Goal: Information Seeking & Learning: Find specific fact

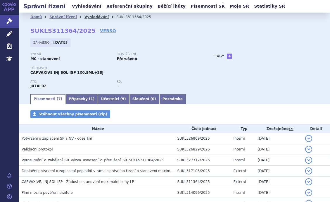
click at [84, 16] on link "Vyhledávání" at bounding box center [96, 17] width 24 height 4
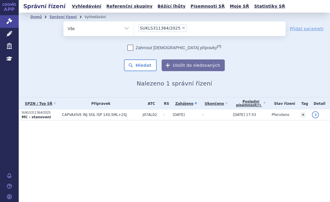
click at [182, 28] on span "×" at bounding box center [184, 28] width 4 height 4
click at [134, 28] on select "SUKLS311364/2025" at bounding box center [134, 28] width 0 height 15
select select
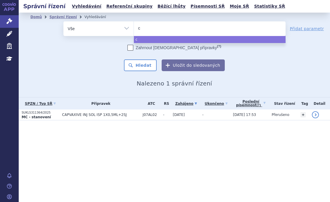
type input "co"
type input "col"
type input "colu"
type input "colum"
type input "columvi"
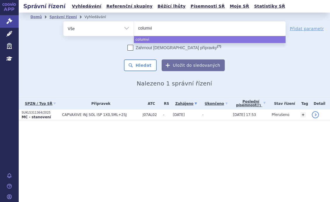
select select "columvi"
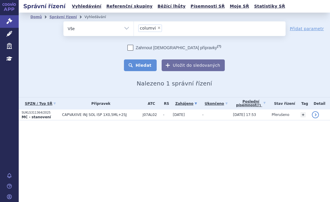
click at [147, 65] on button "Hledat" at bounding box center [140, 65] width 33 height 12
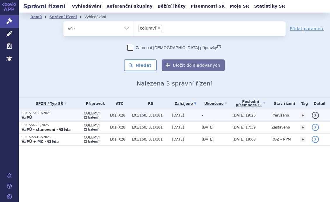
click at [51, 112] on p "SUKLS151882/2025" at bounding box center [51, 113] width 59 height 4
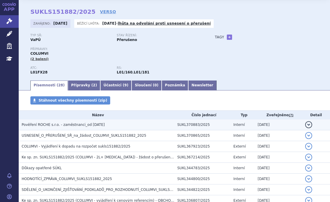
scroll to position [29, 0]
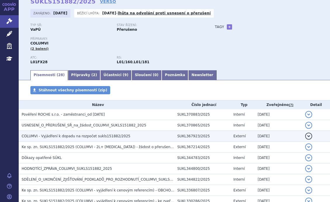
click at [101, 136] on span "COLUMVI - Vyjádření k dopadu na rozpočet sukls151882/2025" at bounding box center [76, 136] width 109 height 4
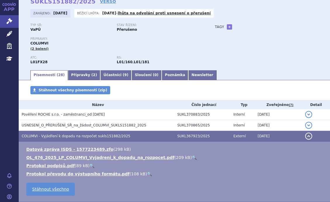
click at [101, 136] on span "COLUMVI - Vyjádření k dopadu na rozpočet sukls151882/2025" at bounding box center [76, 136] width 109 height 4
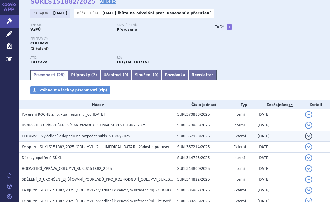
scroll to position [58, 0]
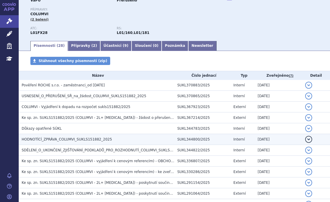
click at [98, 136] on td "HODNOTÍCÍ_ZPRÁVA_COLUMVI_SUKLS151882_2025" at bounding box center [97, 139] width 156 height 11
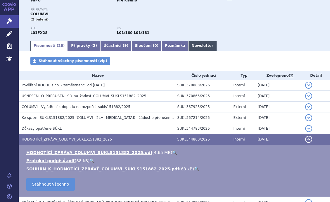
click at [188, 45] on link "Newsletter" at bounding box center [202, 46] width 28 height 10
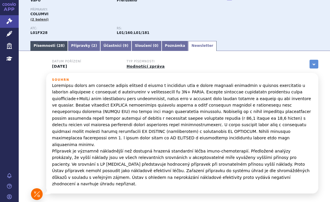
click at [48, 46] on link "Písemnosti ( 28 )" at bounding box center [48, 46] width 37 height 10
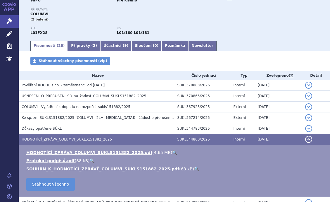
click at [172, 152] on link "🔍" at bounding box center [174, 152] width 5 height 5
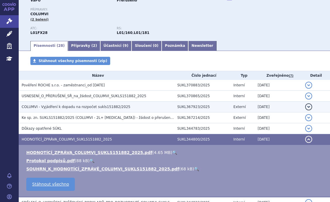
click at [113, 107] on span "COLUMVI - Vyjádření k dopadu na rozpočet sukls151882/2025" at bounding box center [76, 107] width 109 height 4
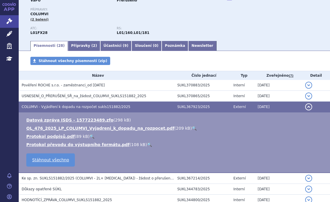
click at [192, 127] on link "🔍" at bounding box center [194, 128] width 5 height 5
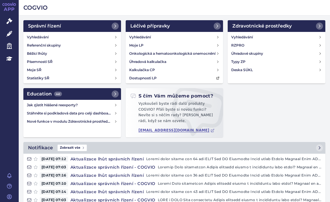
click at [40, 33] on div "Vyhledávání Referenční skupiny Běžící lhůty Písemnosti SŘ Moje SŘ Statistiky SŘ" at bounding box center [72, 57] width 98 height 51
click at [40, 35] on h4 "Vyhledávání" at bounding box center [38, 37] width 22 height 6
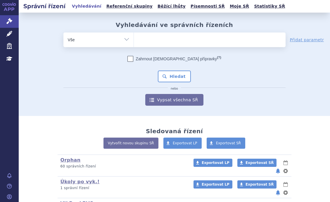
click at [186, 36] on ul at bounding box center [210, 38] width 152 height 12
click at [134, 36] on select at bounding box center [134, 39] width 0 height 15
type input "re"
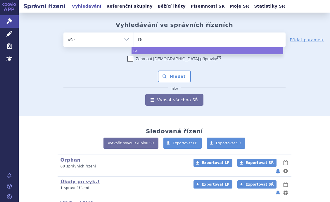
type input "reb"
type input "rebl"
type input "reblo"
type input "reblozy"
type input "reblozyl"
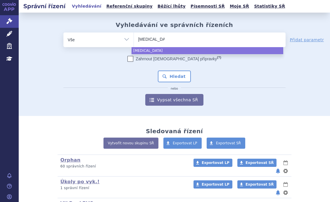
select select "reblozyl"
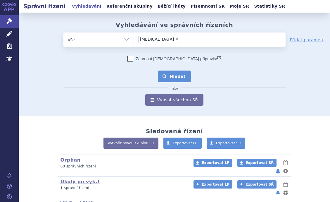
click at [159, 75] on button "Hledat" at bounding box center [174, 76] width 33 height 12
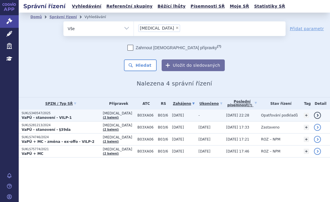
click at [73, 115] on p "VaPÚ - stanovení - VILP-1" at bounding box center [61, 117] width 78 height 5
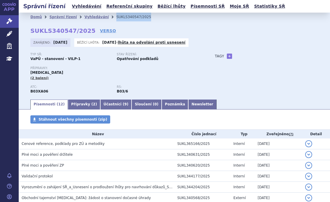
drag, startPoint x: 134, startPoint y: 17, endPoint x: 106, endPoint y: 20, distance: 28.8
click at [116, 20] on li "SUKLS340547/2025" at bounding box center [137, 17] width 42 height 9
copy li "SUKLS340547/2025"
click at [84, 18] on link "Vyhledávání" at bounding box center [96, 17] width 24 height 4
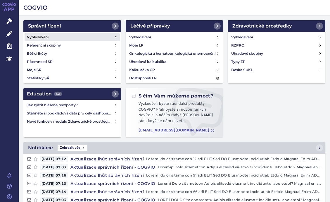
click at [34, 37] on h4 "Vyhledávání" at bounding box center [38, 37] width 22 height 6
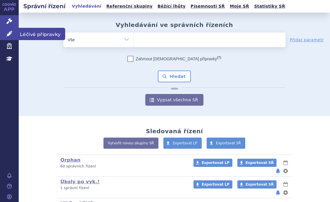
click at [12, 31] on icon at bounding box center [9, 34] width 6 height 6
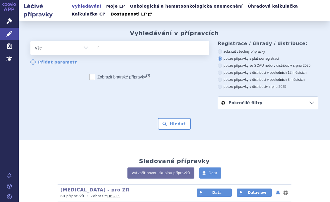
type input "re"
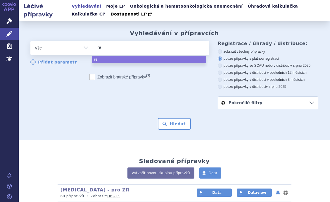
type input "reb"
type input "rebl"
type input "reblo"
type input "reblozy"
type input "[MEDICAL_DATA]"
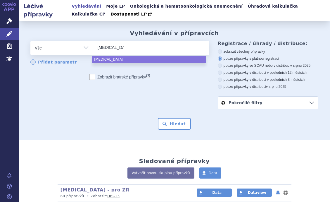
select select "reblozyl"
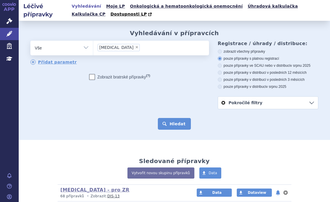
click at [172, 122] on button "Hledat" at bounding box center [174, 124] width 33 height 12
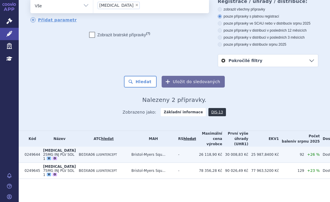
scroll to position [43, 0]
click at [79, 154] on span "B03XA06" at bounding box center [87, 154] width 16 height 4
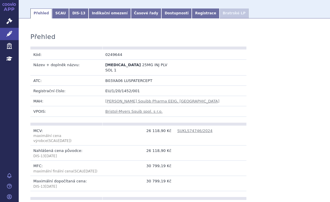
scroll to position [33, 0]
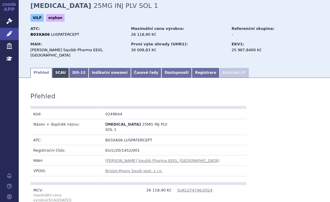
click at [58, 68] on link "SCAU" at bounding box center [60, 73] width 17 height 10
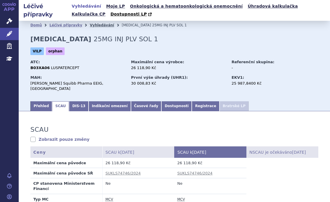
click at [90, 25] on link "Vyhledávání" at bounding box center [102, 25] width 24 height 4
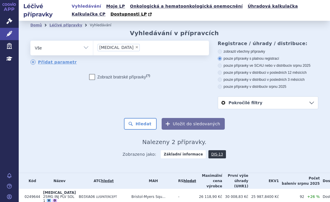
click at [135, 49] on span "×" at bounding box center [137, 47] width 4 height 4
click at [93, 49] on select "[MEDICAL_DATA]" at bounding box center [93, 47] width 0 height 15
select select
click at [116, 47] on ul at bounding box center [150, 47] width 114 height 12
click at [93, 47] on select "[MEDICAL_DATA]" at bounding box center [93, 47] width 0 height 15
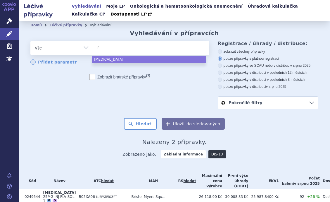
type input "re"
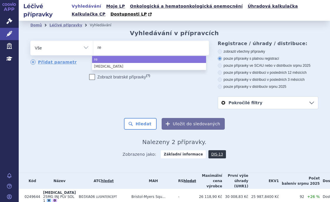
type input "reb"
type input "rebl"
type input "reblo"
type input "reblozy"
type input "[MEDICAL_DATA]"
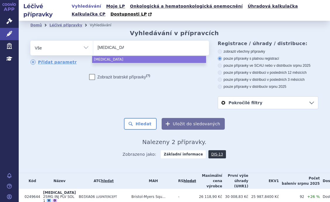
select select "[MEDICAL_DATA]"
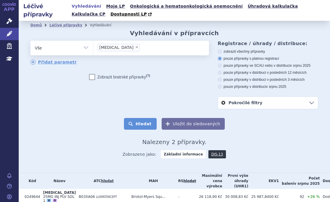
click at [144, 124] on button "Hledat" at bounding box center [140, 124] width 33 height 12
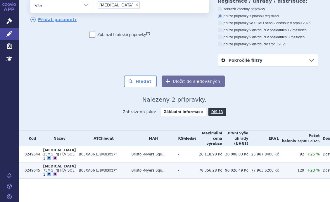
click at [84, 164] on td "B03XA06 LUSPATERCEPT" at bounding box center [102, 170] width 53 height 16
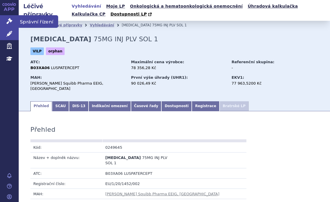
click at [15, 21] on link "Správní řízení" at bounding box center [9, 21] width 19 height 12
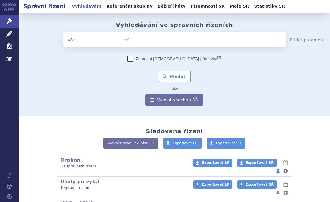
click at [153, 38] on ul at bounding box center [210, 38] width 152 height 12
click at [134, 38] on select at bounding box center [134, 39] width 0 height 15
type input "re"
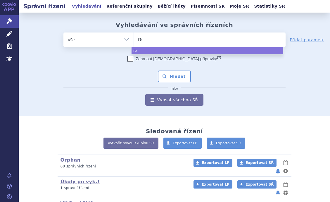
type input "reb"
type input "rebl"
type input "rebloz"
type input "reblozy"
type input "reblozyl"
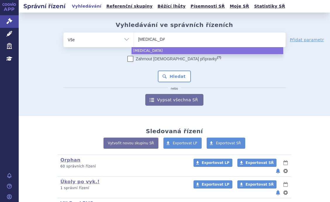
select select "reblozyl"
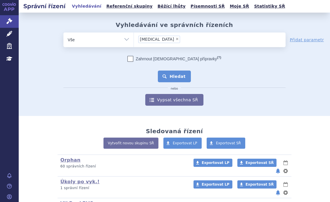
click at [166, 80] on button "Hledat" at bounding box center [174, 76] width 33 height 12
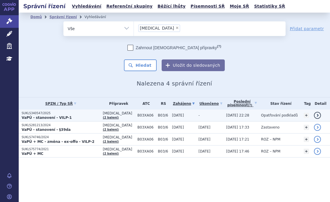
click at [45, 115] on strong "VaPÚ - stanovení - VILP-1" at bounding box center [47, 117] width 50 height 4
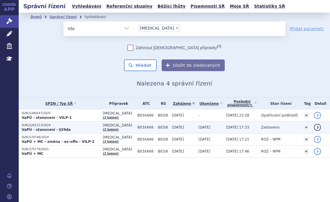
click at [77, 123] on p "SUKLS281213/2024" at bounding box center [61, 125] width 78 height 4
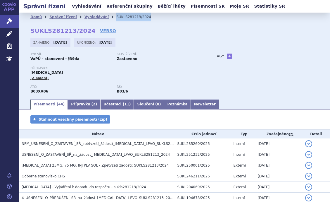
drag, startPoint x: 136, startPoint y: 16, endPoint x: 103, endPoint y: 18, distance: 32.8
click at [103, 18] on ul "Domů Správní řízení Vyhledávání SUKLS281213/2024" at bounding box center [174, 17] width 288 height 9
copy ul "Vyhledávání SUKLS281213/2024"
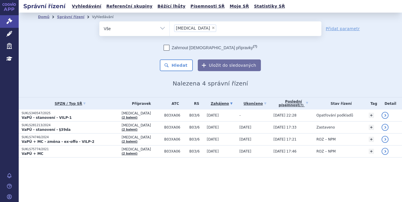
click at [212, 27] on span "×" at bounding box center [214, 28] width 4 height 4
click at [170, 27] on select "reblozyl" at bounding box center [170, 28] width 0 height 15
select select
type input "ke"
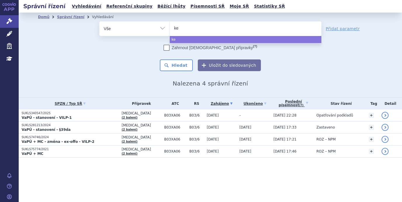
type input "key"
type input "keyt"
type input "keytr"
type input "keytrud"
type input "[MEDICAL_DATA]"
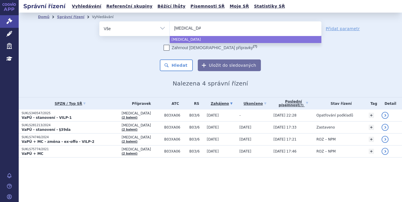
select select "[MEDICAL_DATA]"
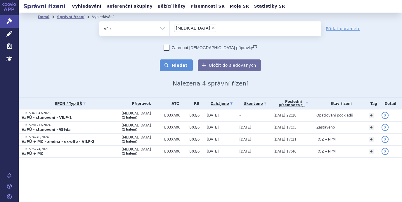
click at [187, 61] on button "Hledat" at bounding box center [176, 65] width 33 height 12
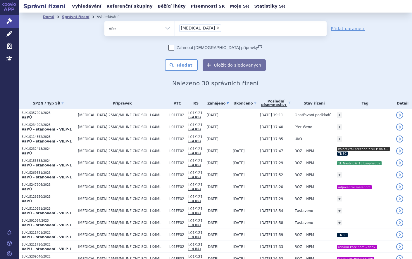
click at [382, 85] on h2 "Nalezeno 30 správních řízení" at bounding box center [215, 83] width 345 height 7
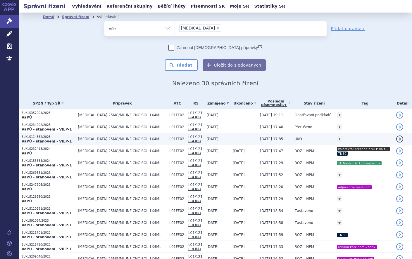
click at [75, 136] on td "[MEDICAL_DATA] 25MG/ML INF CNC SOL 1X4ML" at bounding box center [120, 139] width 91 height 12
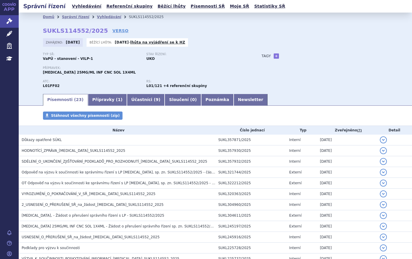
click at [397, 63] on div "Domů Správní řízení Vyhledávání SUKLS114552/2025 SUKLS114552/2025 VERSO Zahájen…" at bounding box center [215, 57] width 368 height 72
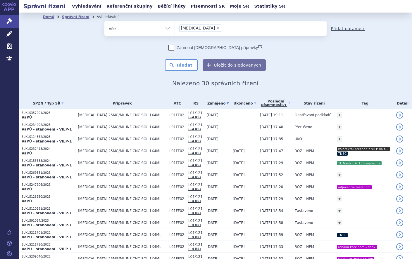
click at [331, 30] on link "Přidat parametr" at bounding box center [348, 29] width 34 height 6
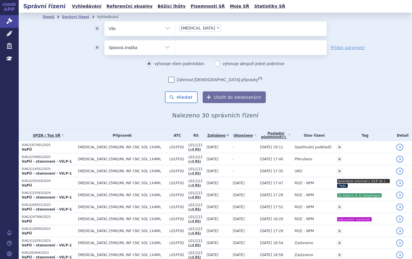
click at [166, 43] on select "Vše Spisová značka Typ SŘ Přípravek/SUKL kód Účastník/Držitel" at bounding box center [139, 46] width 70 height 13
select select "filter-procedure-product-status"
click at [104, 40] on select "Vše Spisová značka Typ SŘ Přípravek/SUKL kód Účastník/Držitel" at bounding box center [139, 46] width 70 height 13
click at [192, 43] on ul at bounding box center [251, 46] width 152 height 12
click at [175, 43] on select at bounding box center [174, 47] width 0 height 15
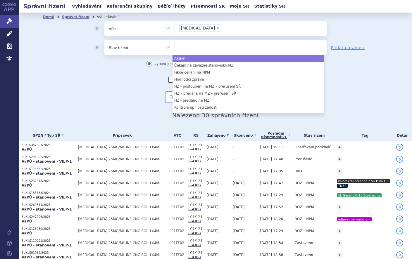
select select "a0d16f3a-7c3c-49b9-bbbf-43dbf2e58536"
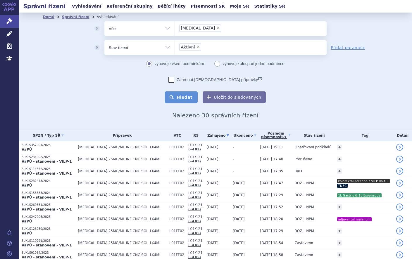
click at [184, 95] on button "Hledat" at bounding box center [181, 97] width 33 height 12
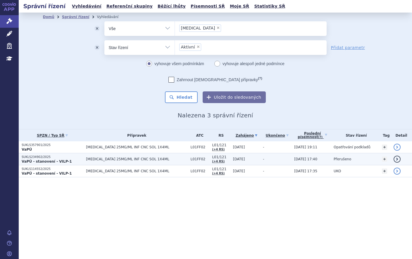
click at [79, 158] on p "SUKLS234902/2025" at bounding box center [52, 157] width 61 height 4
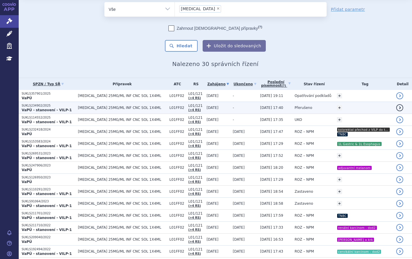
scroll to position [29, 0]
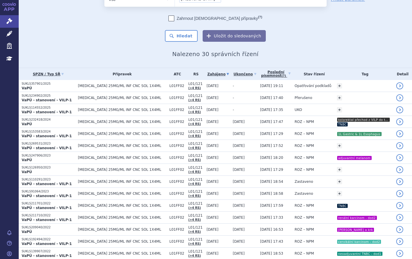
drag, startPoint x: 371, startPoint y: 47, endPoint x: 366, endPoint y: 47, distance: 5.6
click at [371, 47] on div "Domů Správní řízení Vyhledávání Vyhledávání ve správních řízeních odstranit Vše…" at bounding box center [215, 24] width 368 height 65
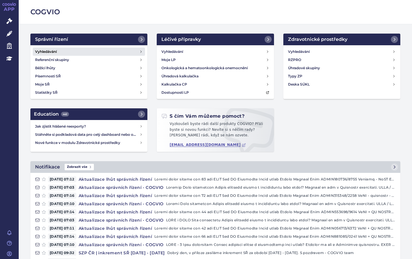
click at [54, 51] on h4 "Vyhledávání" at bounding box center [46, 52] width 22 height 6
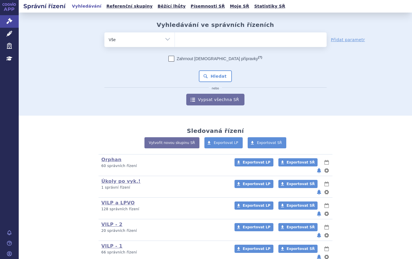
click at [204, 39] on ul at bounding box center [251, 38] width 152 height 12
click at [175, 39] on select at bounding box center [174, 39] width 0 height 15
click at [181, 38] on ul at bounding box center [251, 38] width 152 height 12
click at [175, 38] on select at bounding box center [174, 39] width 0 height 15
paste input "SUKLS153583/2024"
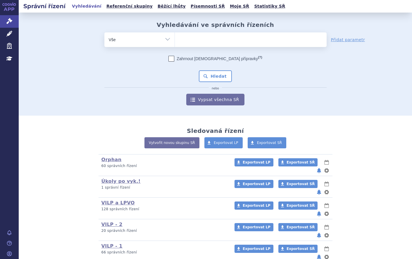
type input "SUKLS153583/2024"
select select "SUKLS153583/2024"
click at [213, 71] on button "Hledat" at bounding box center [215, 76] width 33 height 12
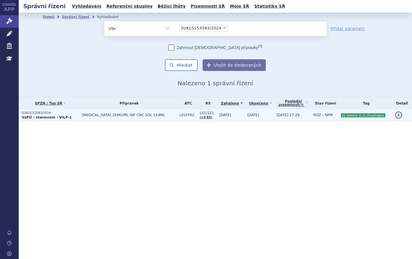
click at [68, 114] on p "SUKLS153583/2024" at bounding box center [50, 113] width 57 height 4
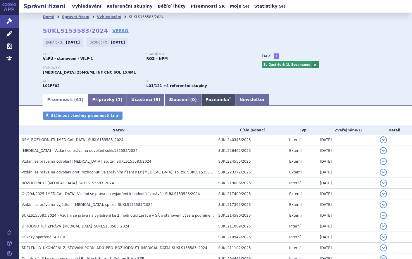
click at [201, 97] on link "Poznámka *" at bounding box center [218, 100] width 34 height 12
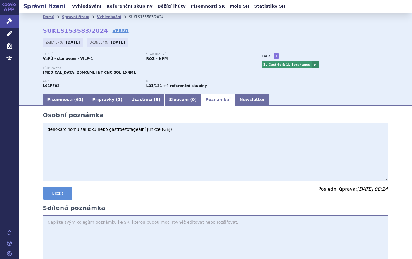
click at [44, 128] on textarea "denokarcinomu žaludku nebo gastroezofageální junkce (GEJ)" at bounding box center [215, 152] width 345 height 58
type textarea "adenokarcinomu žaludku nebo gastroezofageální junkce (GEJ)"
click at [62, 193] on button "Uložit" at bounding box center [57, 193] width 29 height 13
click at [63, 99] on link "Písemnosti ( 61 )" at bounding box center [65, 100] width 45 height 12
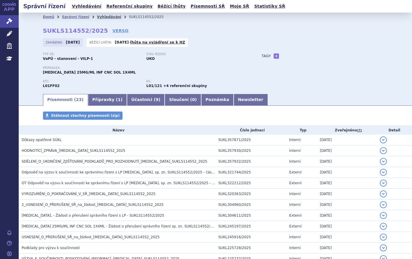
click at [101, 17] on link "Vyhledávání" at bounding box center [109, 17] width 24 height 4
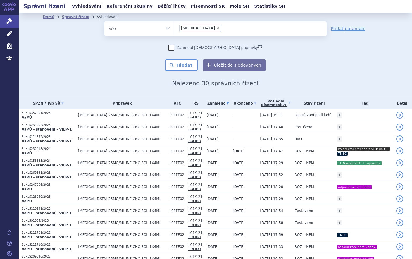
click at [216, 27] on span "×" at bounding box center [218, 28] width 4 height 4
click at [175, 27] on select "keytruda" at bounding box center [174, 28] width 0 height 15
select select
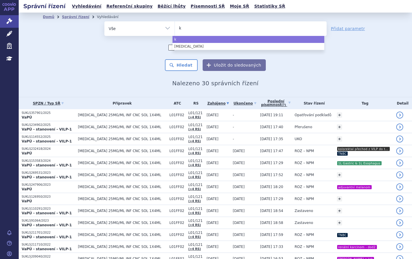
type input "ki"
type input "kis"
type input "kisq"
type input "kisqal"
type input "kisqali"
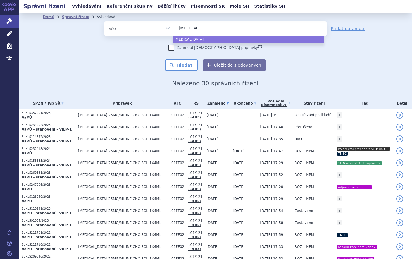
select select "kisqali"
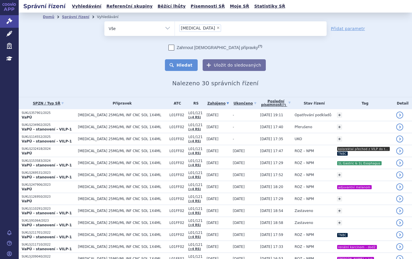
click at [183, 65] on button "Hledat" at bounding box center [181, 65] width 33 height 12
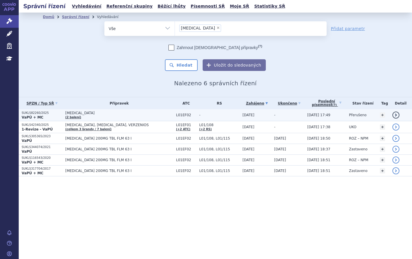
click at [59, 117] on p "VaPÚ + MC" at bounding box center [42, 117] width 41 height 5
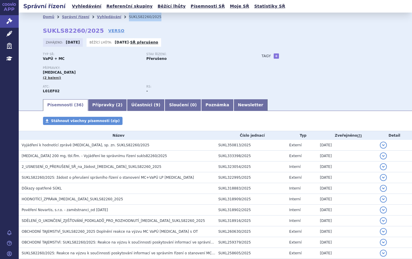
drag, startPoint x: 144, startPoint y: 16, endPoint x: 114, endPoint y: 20, distance: 30.9
click at [114, 20] on ul "Domů Správní řízení Vyhledávání SUKLS82260/2025" at bounding box center [215, 17] width 345 height 9
copy ul "Vyhledávání SUKLS82260/2025"
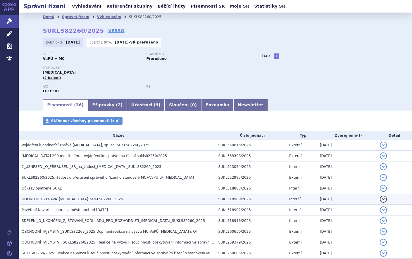
click at [67, 197] on h3 "HODNOTÍCÍ_ZPRÁVA_[MEDICAL_DATA]_SUKLS82260_2025" at bounding box center [119, 199] width 194 height 6
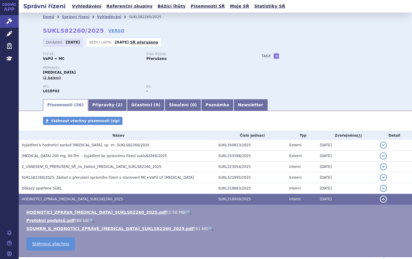
click at [186, 211] on link "🔍" at bounding box center [188, 212] width 5 height 5
